Goal: Navigation & Orientation: Find specific page/section

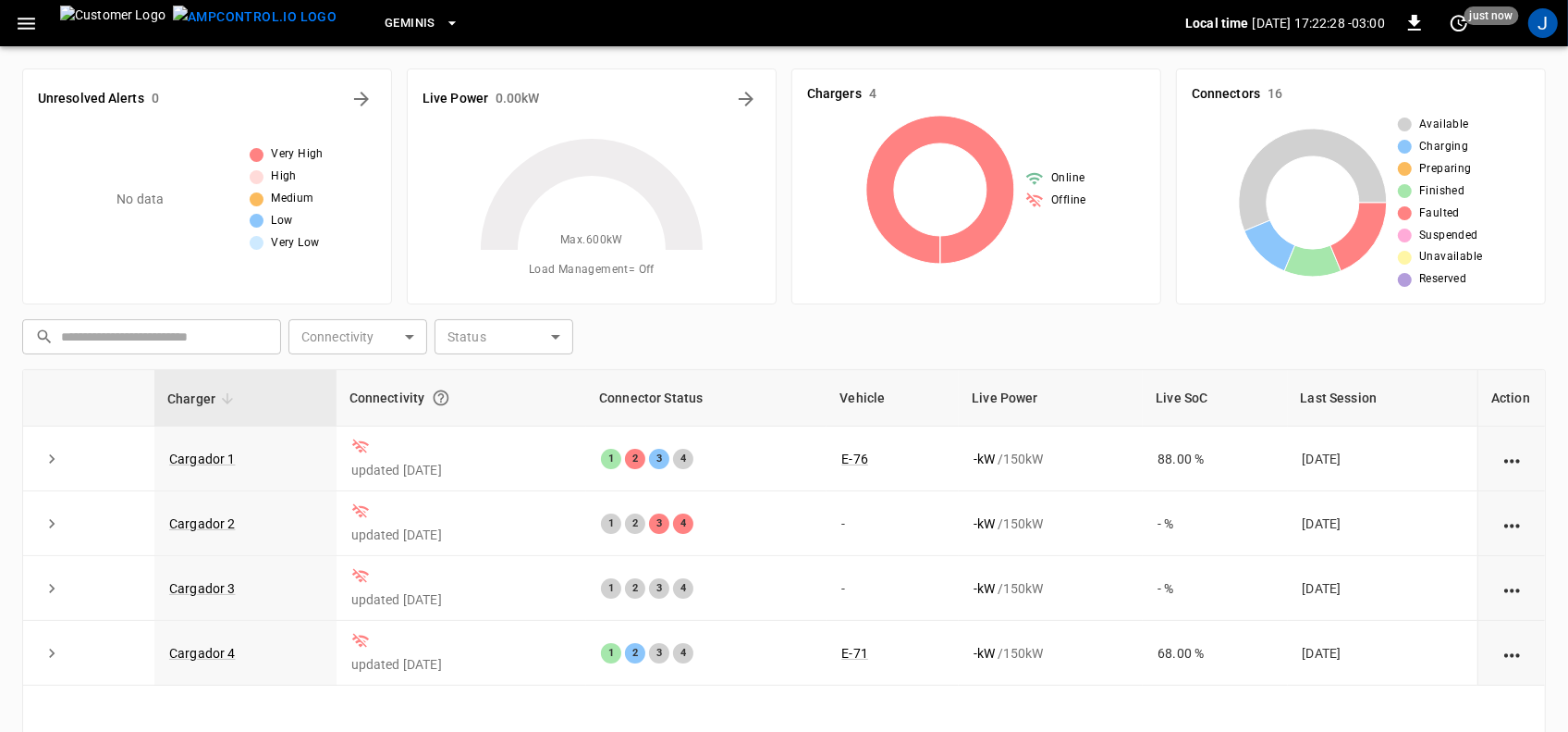
click at [427, 183] on div "Max. 600 kW Load Management = Off" at bounding box center [592, 206] width 338 height 164
click at [359, 96] on icon "All Alerts" at bounding box center [361, 98] width 22 height 22
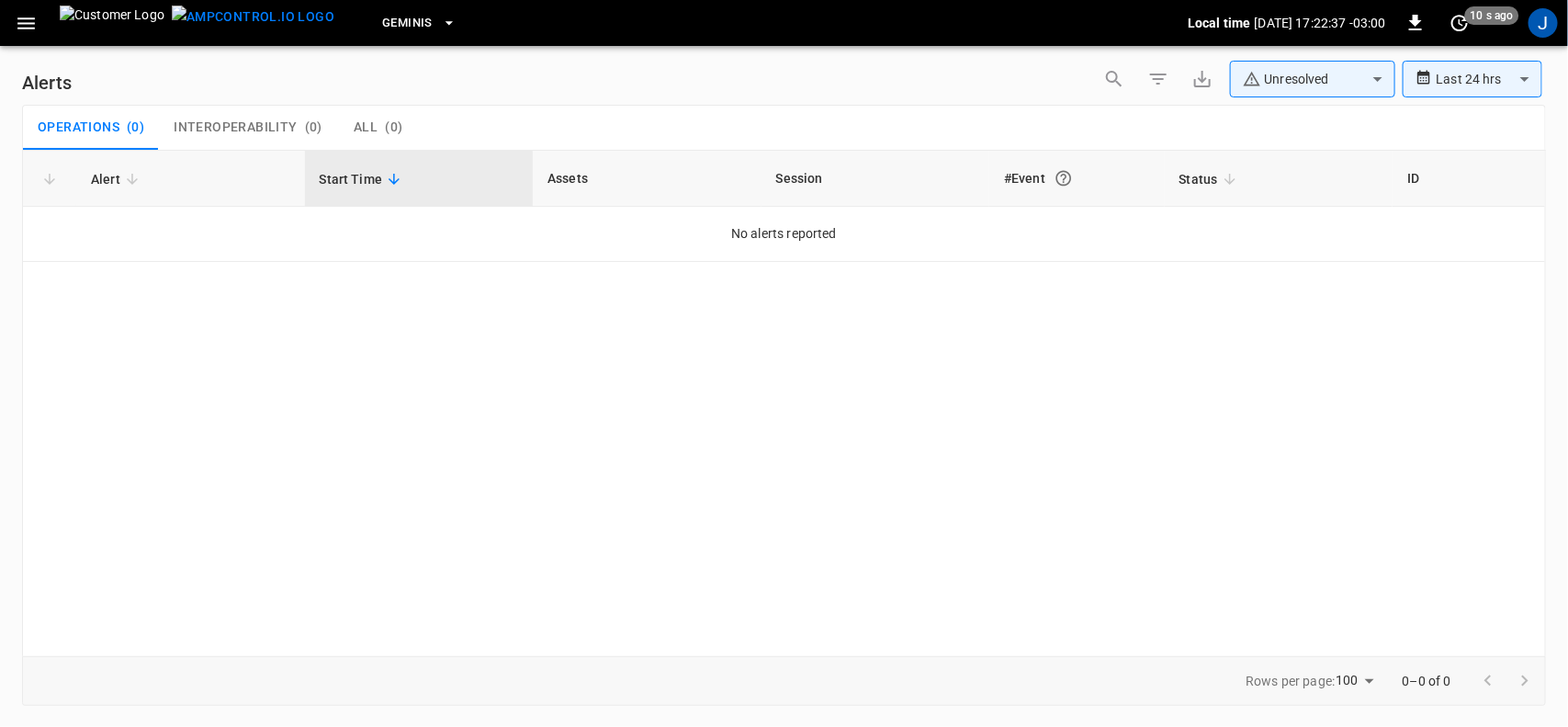
click at [569, 181] on th "Assets" at bounding box center [647, 178] width 229 height 56
click at [359, 180] on span "Start Time" at bounding box center [362, 178] width 87 height 22
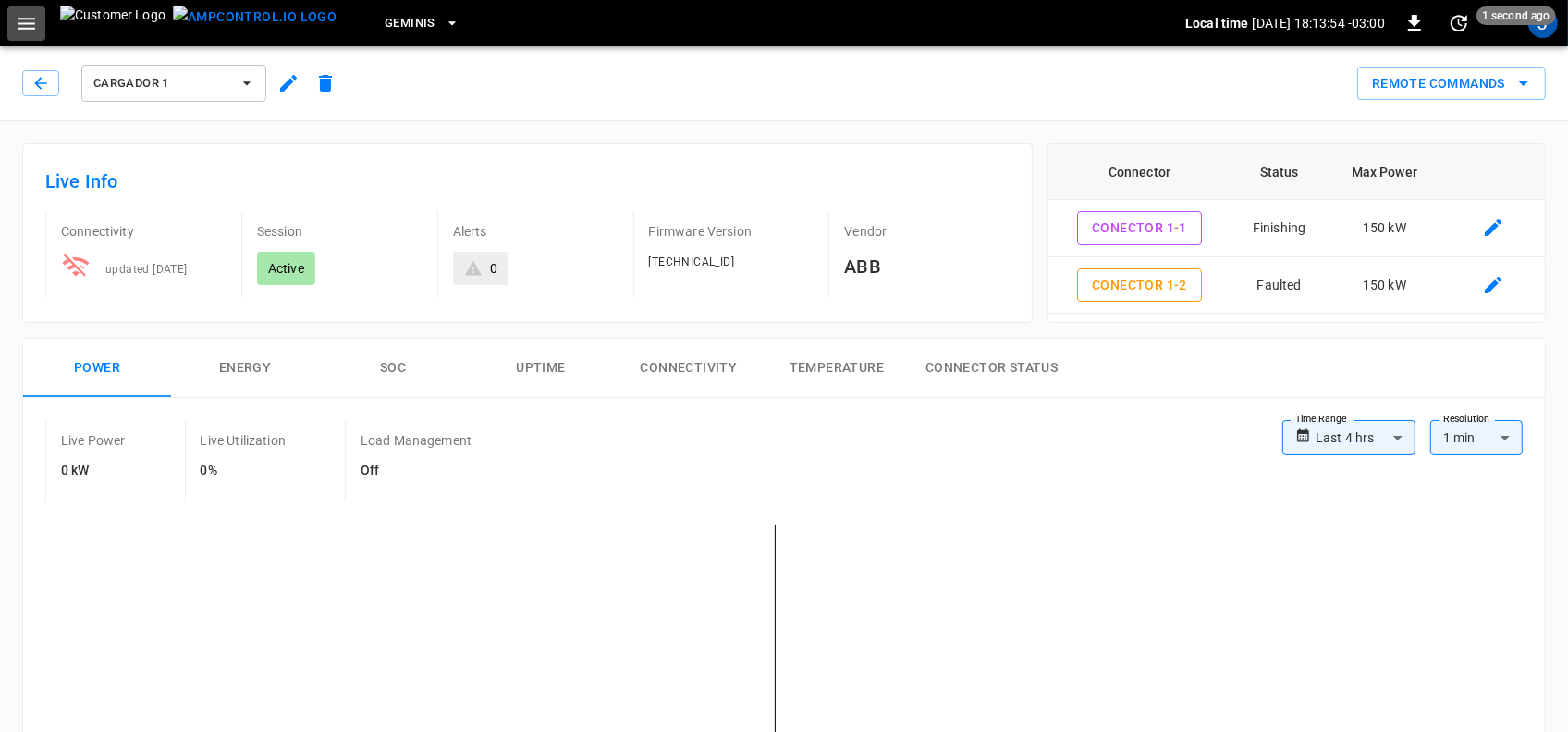
click at [26, 25] on icon "button" at bounding box center [26, 24] width 23 height 23
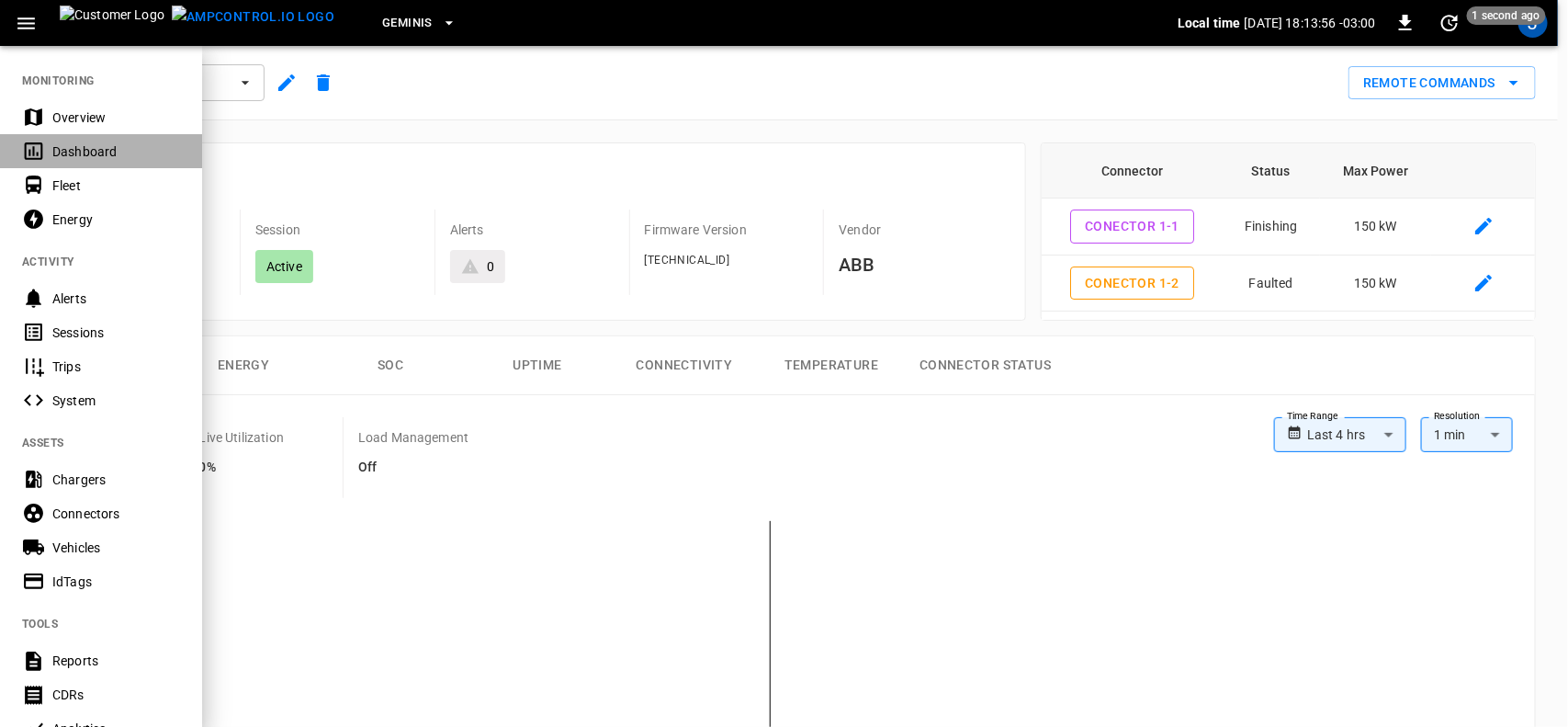
click at [79, 152] on div "Dashboard" at bounding box center [116, 152] width 128 height 19
